Goal: Task Accomplishment & Management: Manage account settings

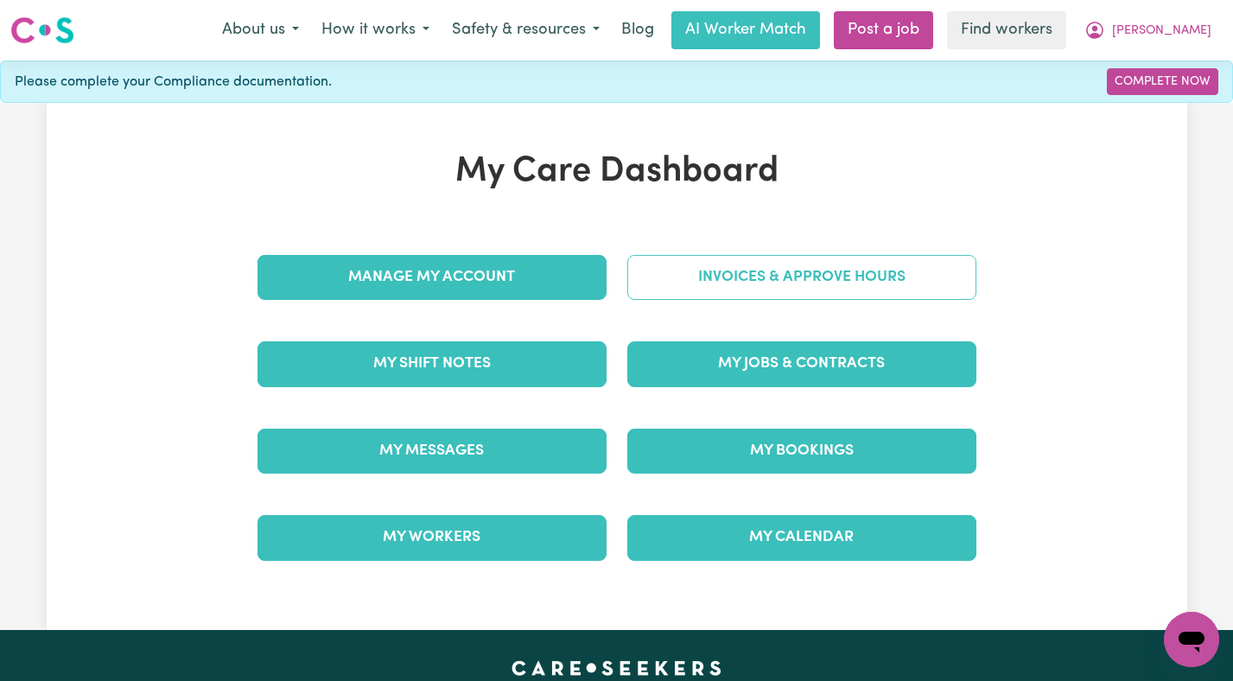
click at [689, 269] on link "Invoices & Approve Hours" at bounding box center [801, 277] width 349 height 45
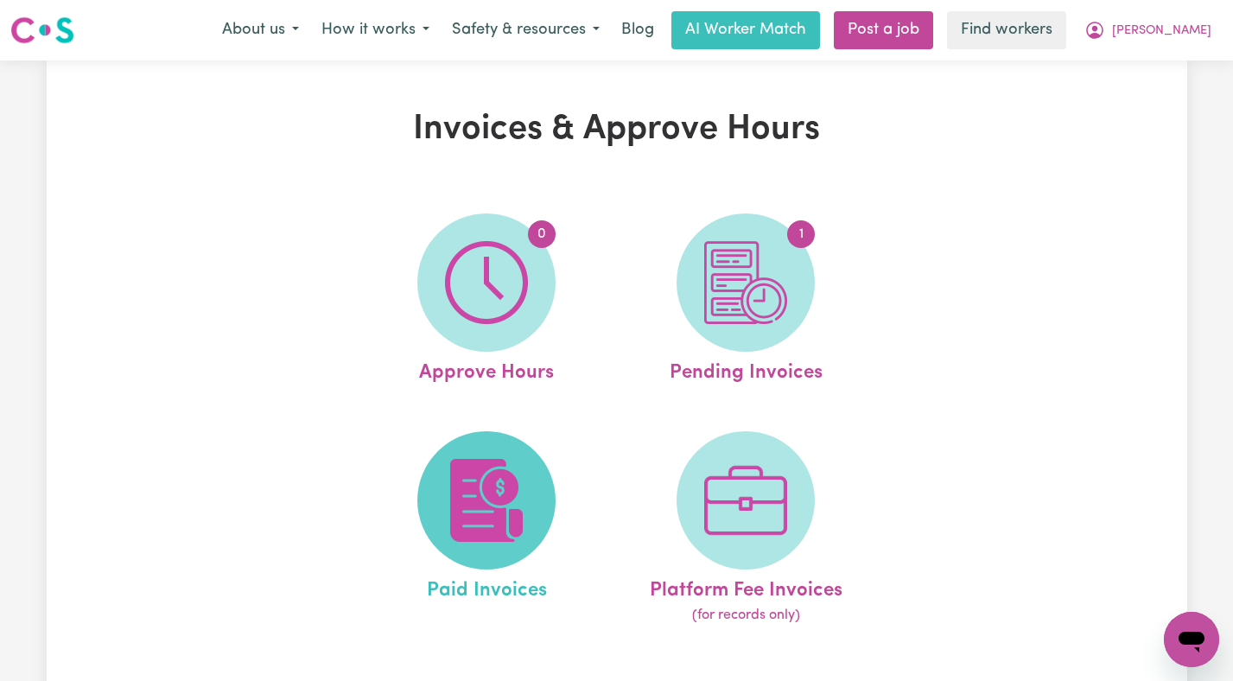
click at [527, 461] on img at bounding box center [486, 500] width 83 height 83
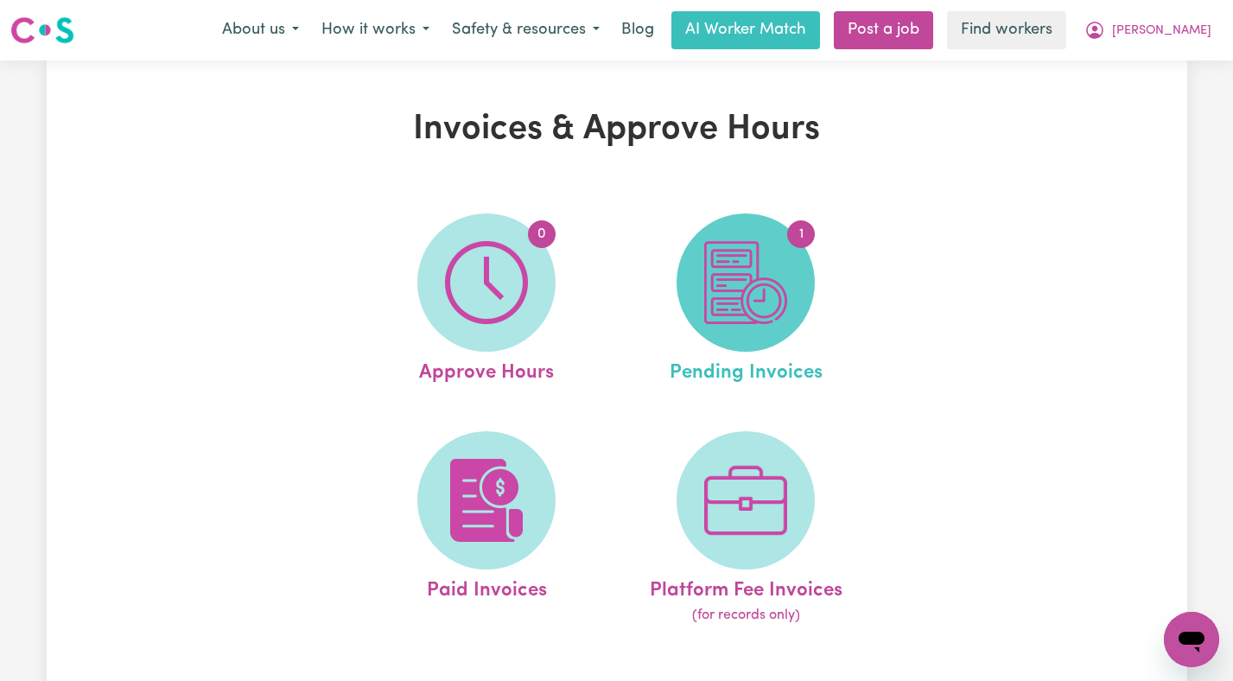
click at [741, 225] on span "1" at bounding box center [746, 282] width 138 height 138
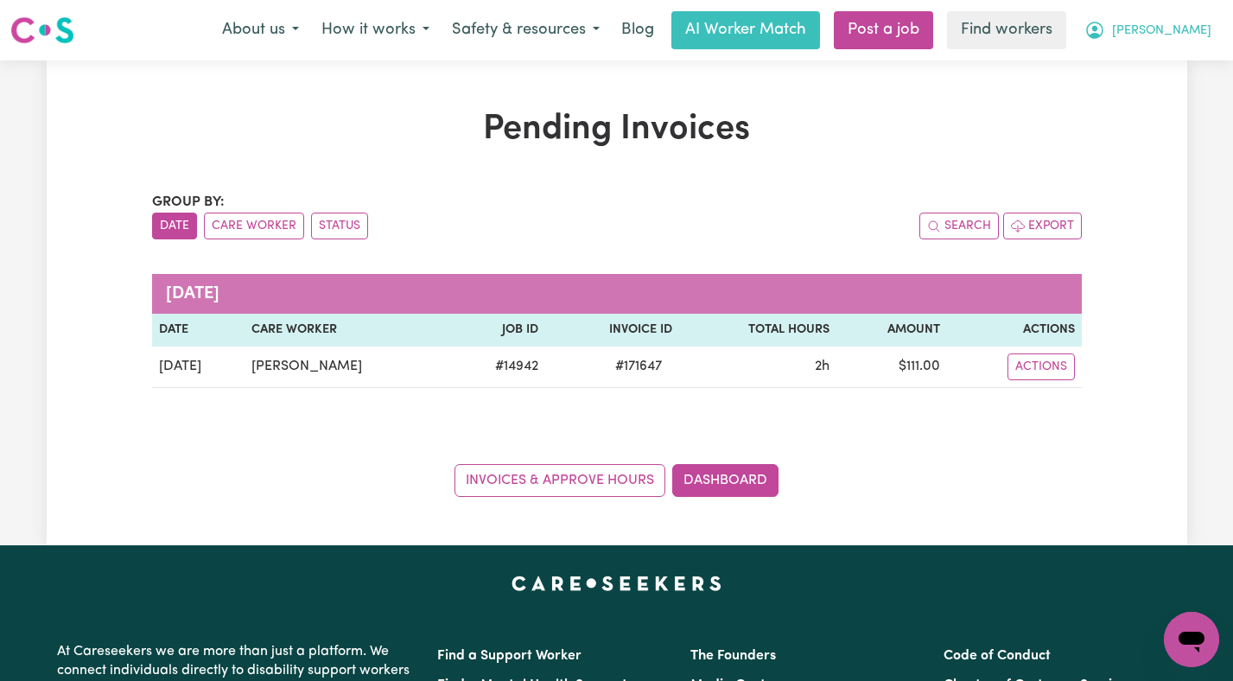
click at [1180, 29] on span "[PERSON_NAME]" at bounding box center [1161, 31] width 99 height 19
click at [1167, 93] on link "Logout" at bounding box center [1153, 99] width 137 height 33
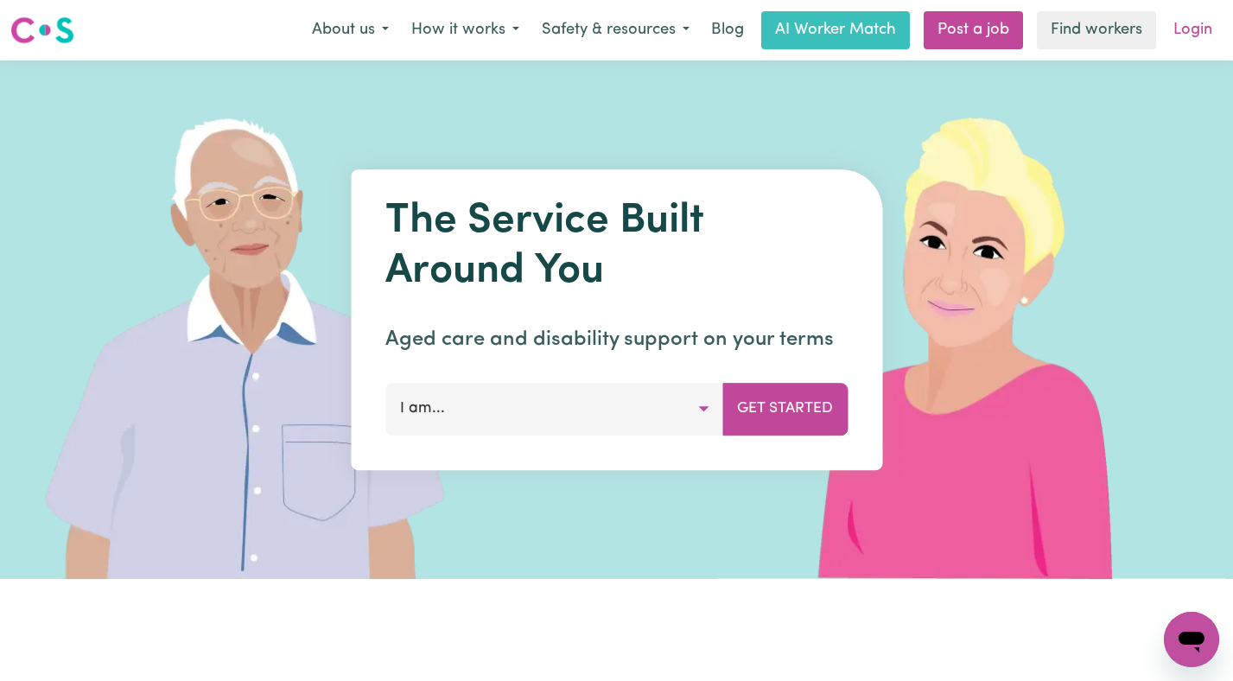
click at [1203, 43] on link "Login" at bounding box center [1193, 30] width 60 height 38
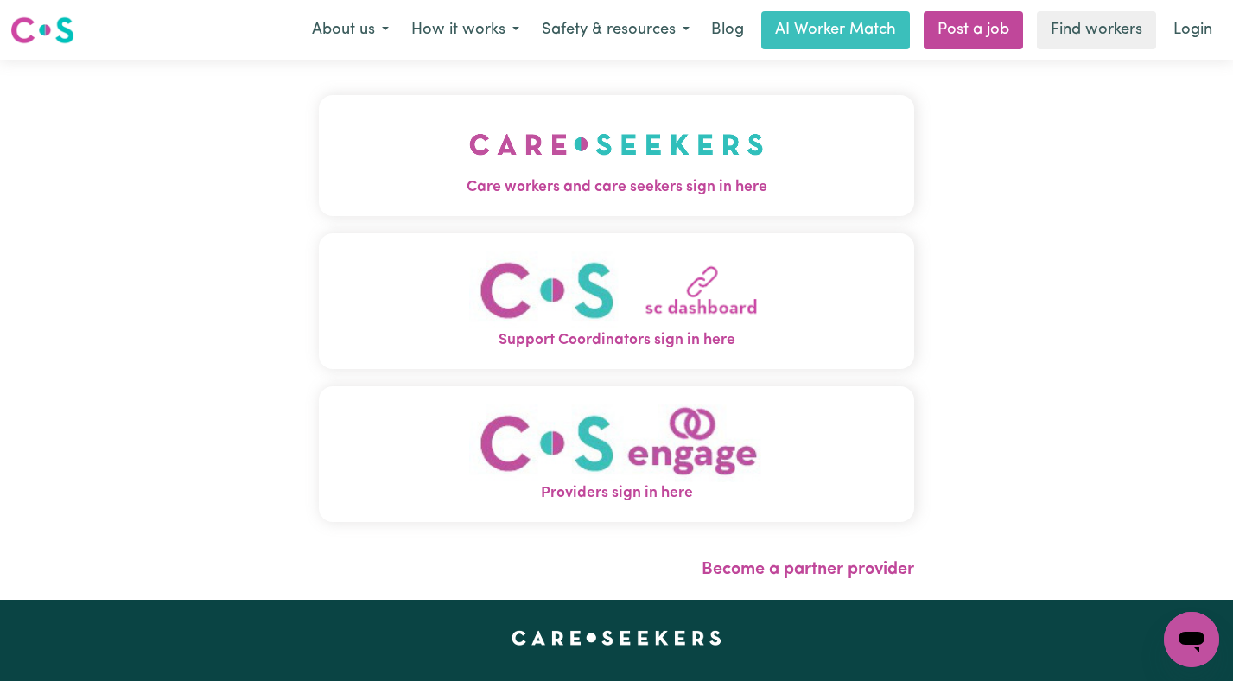
click at [326, 194] on span "Care workers and care seekers sign in here" at bounding box center [617, 187] width 596 height 22
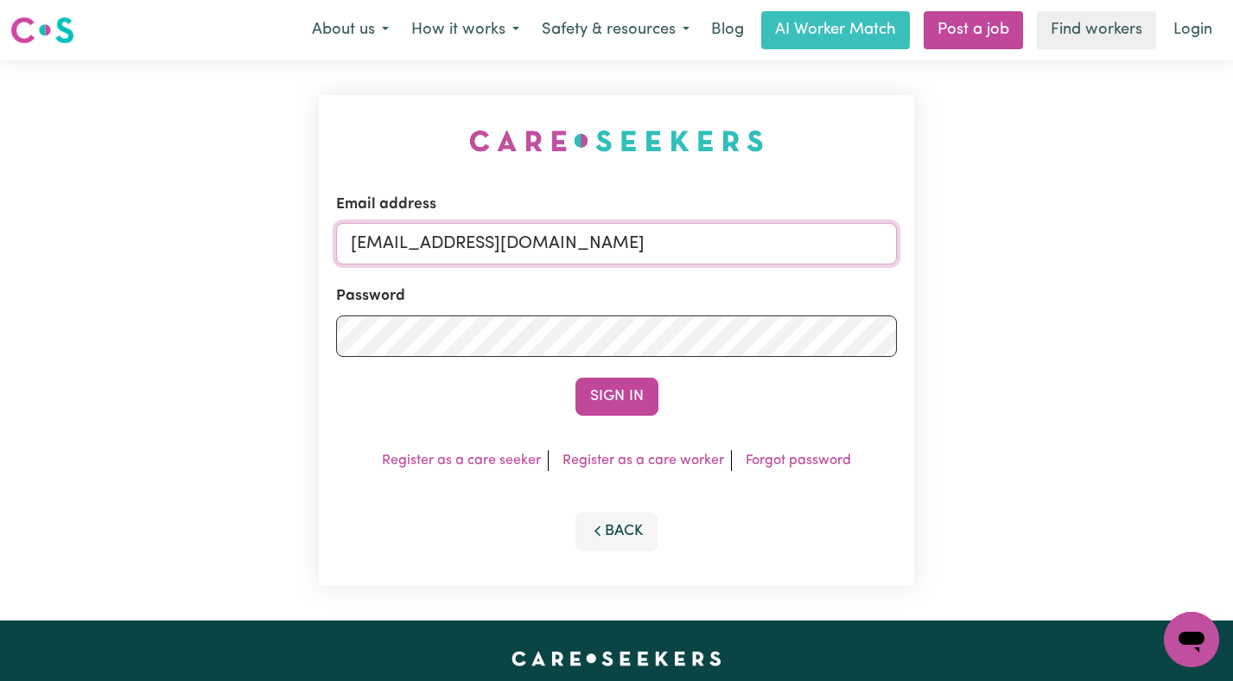
drag, startPoint x: 775, startPoint y: 256, endPoint x: 437, endPoint y: 253, distance: 337.9
click at [437, 253] on input "[EMAIL_ADDRESS][DOMAIN_NAME]" at bounding box center [617, 243] width 562 height 41
paste input "RobertAshton"
type input "[EMAIL_ADDRESS][DOMAIN_NAME]"
click at [575, 378] on button "Sign In" at bounding box center [616, 397] width 83 height 38
